Goal: Information Seeking & Learning: Learn about a topic

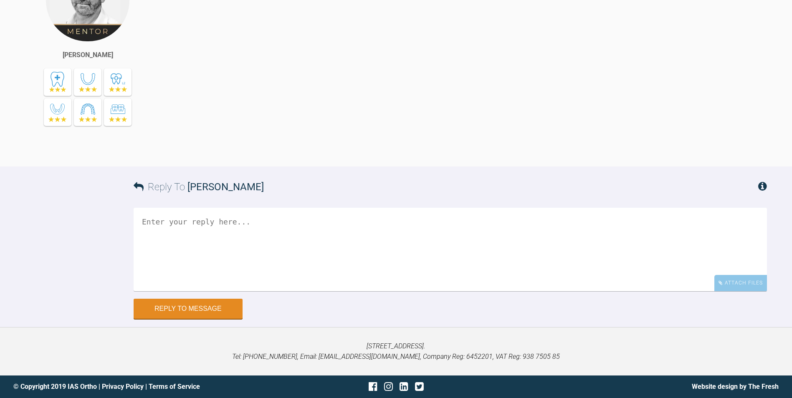
scroll to position [26132, 0]
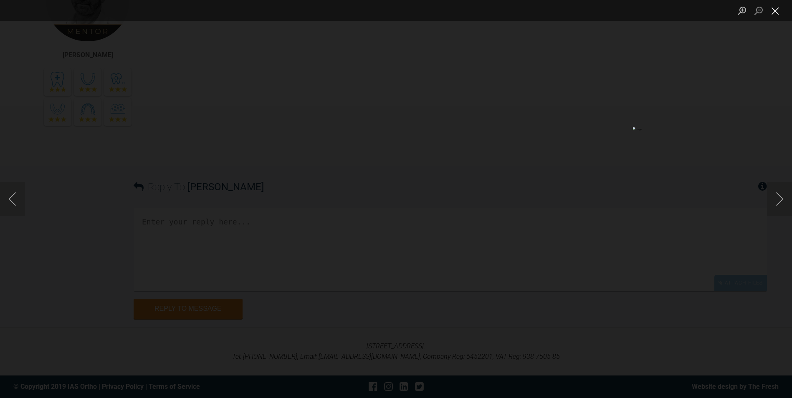
click at [780, 8] on button "Close lightbox" at bounding box center [775, 10] width 17 height 15
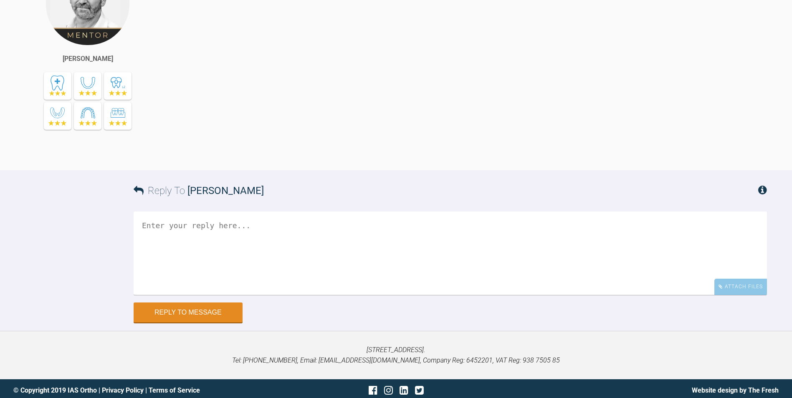
scroll to position [24628, 0]
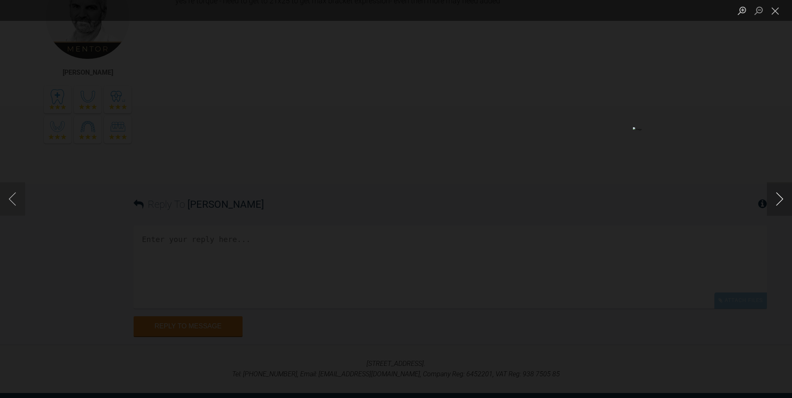
click at [777, 193] on button "Next image" at bounding box center [779, 198] width 25 height 33
click at [772, 192] on button "Next image" at bounding box center [779, 198] width 25 height 33
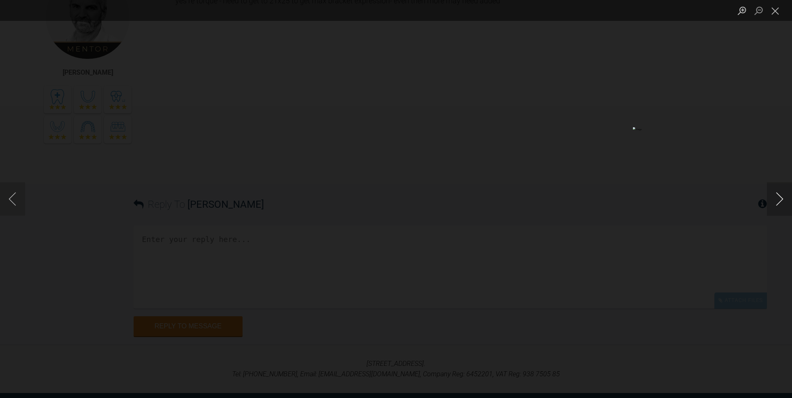
click at [772, 192] on button "Next image" at bounding box center [779, 198] width 25 height 33
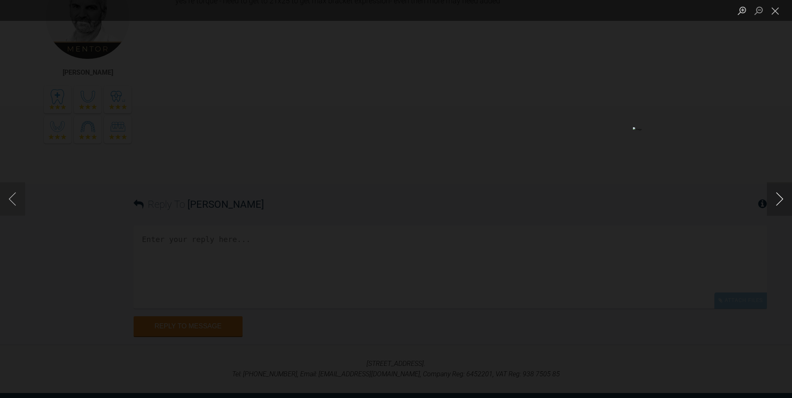
click at [772, 192] on button "Next image" at bounding box center [779, 198] width 25 height 33
